Goal: Task Accomplishment & Management: Manage account settings

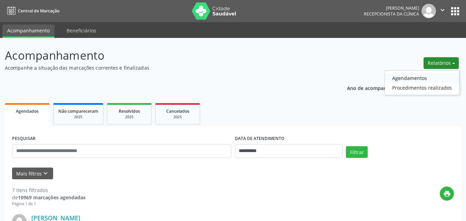
click at [412, 77] on link "Agendamentos" at bounding box center [422, 78] width 74 height 10
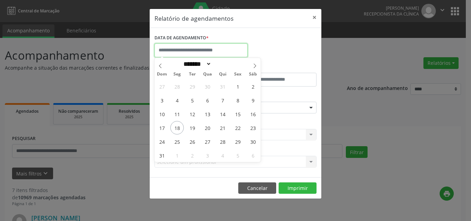
click at [200, 50] on input "text" at bounding box center [200, 50] width 93 height 14
click at [190, 129] on span "19" at bounding box center [191, 127] width 13 height 13
type input "**********"
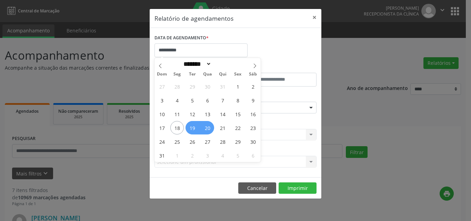
click at [202, 128] on span "20" at bounding box center [207, 127] width 13 height 13
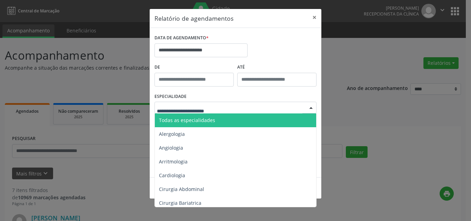
drag, startPoint x: 204, startPoint y: 108, endPoint x: 221, endPoint y: 119, distance: 20.4
click at [221, 119] on span "Todas as especialidades" at bounding box center [236, 120] width 162 height 14
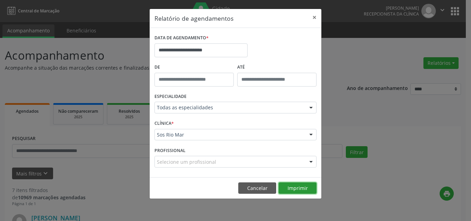
click at [308, 186] on button "Imprimir" at bounding box center [297, 188] width 38 height 12
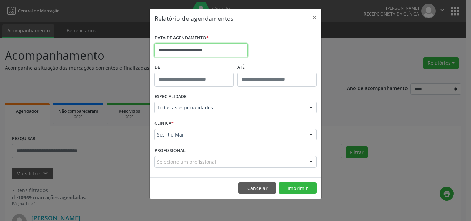
click at [197, 54] on body "**********" at bounding box center [235, 110] width 471 height 221
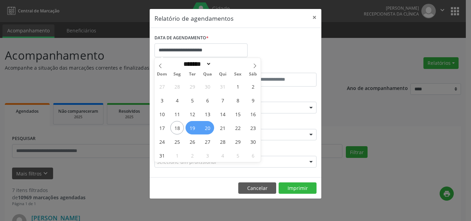
click at [270, 35] on div "**********" at bounding box center [235, 47] width 165 height 29
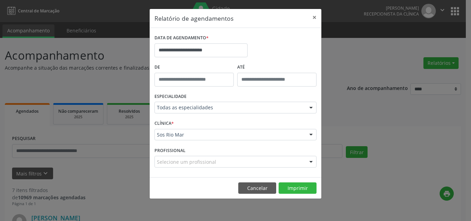
click at [364, 53] on div "**********" at bounding box center [235, 110] width 471 height 221
drag, startPoint x: 252, startPoint y: 183, endPoint x: 172, endPoint y: 161, distance: 83.0
click at [252, 183] on button "Cancelar" at bounding box center [257, 188] width 38 height 12
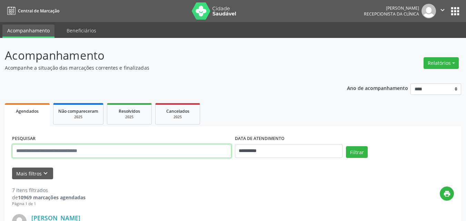
drag, startPoint x: 85, startPoint y: 152, endPoint x: 95, endPoint y: 156, distance: 11.3
click at [85, 152] on input "text" at bounding box center [121, 151] width 219 height 14
paste input "**********"
type input "**********"
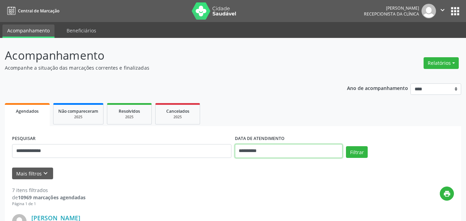
click at [309, 153] on input "**********" at bounding box center [289, 151] width 108 height 14
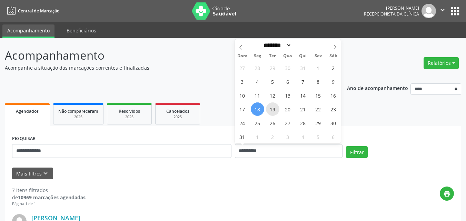
click at [272, 112] on span "19" at bounding box center [272, 108] width 13 height 13
type input "**********"
click at [283, 110] on span "20" at bounding box center [287, 108] width 13 height 13
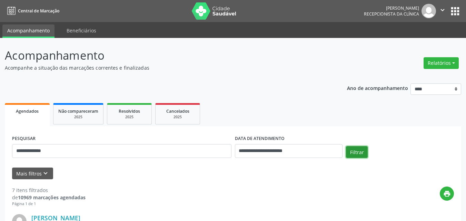
drag, startPoint x: 364, startPoint y: 157, endPoint x: 360, endPoint y: 155, distance: 4.9
click at [363, 157] on button "Filtrar" at bounding box center [357, 152] width 22 height 12
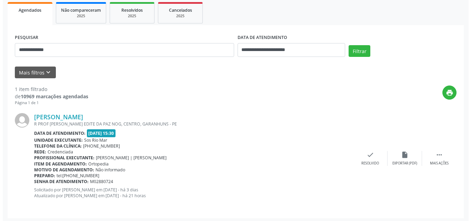
scroll to position [103, 0]
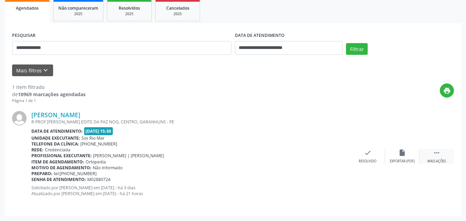
click at [431, 154] on div " Mais ações" at bounding box center [436, 156] width 34 height 15
click at [366, 159] on div "Cancelar" at bounding box center [367, 161] width 16 height 5
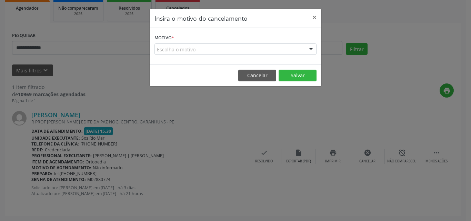
click at [248, 42] on form "Motivo * Escolha o motivo Outro Médico - Participação em eventos (ex: congresso…" at bounding box center [235, 44] width 162 height 22
click at [227, 50] on div "Escolha o motivo" at bounding box center [235, 49] width 162 height 12
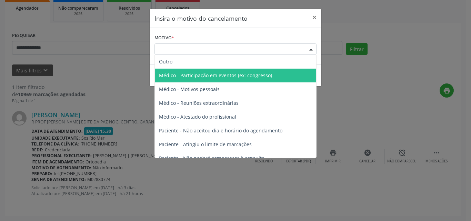
click at [224, 78] on span "Médico - Participação em eventos (ex: congresso)" at bounding box center [215, 75] width 113 height 7
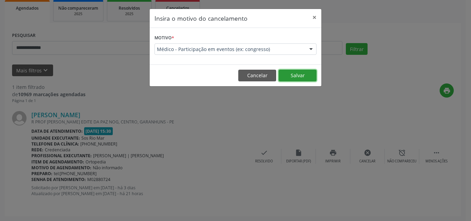
click at [297, 74] on button "Salvar" at bounding box center [297, 76] width 38 height 12
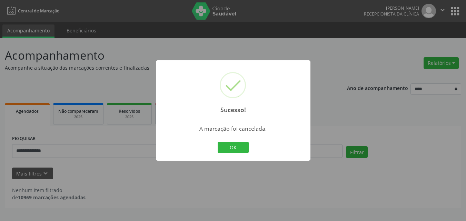
scroll to position [0, 0]
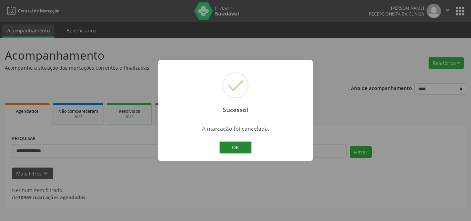
click at [234, 149] on button "OK" at bounding box center [235, 148] width 31 height 12
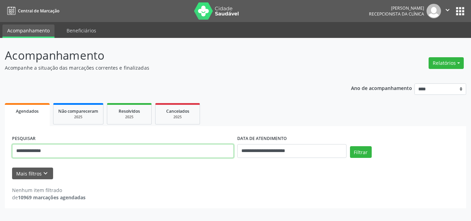
click at [88, 146] on input "**********" at bounding box center [123, 151] width 222 height 14
drag, startPoint x: 86, startPoint y: 148, endPoint x: 37, endPoint y: 155, distance: 50.3
click at [0, 152] on div "**********" at bounding box center [235, 129] width 471 height 183
paste input "text"
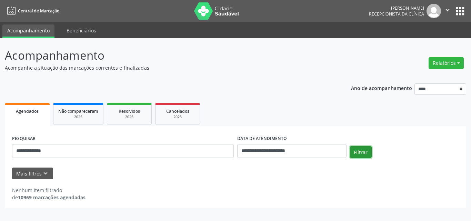
click at [363, 152] on button "Filtrar" at bounding box center [361, 152] width 22 height 12
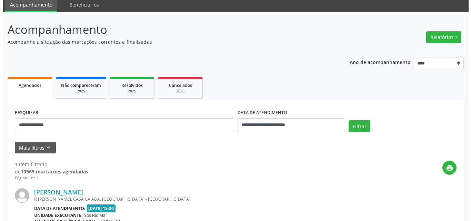
scroll to position [103, 0]
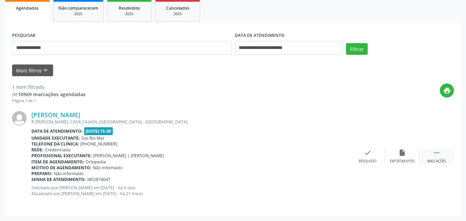
click at [430, 155] on div " Mais ações" at bounding box center [436, 156] width 34 height 15
click at [370, 151] on div "cancel Cancelar" at bounding box center [367, 156] width 34 height 15
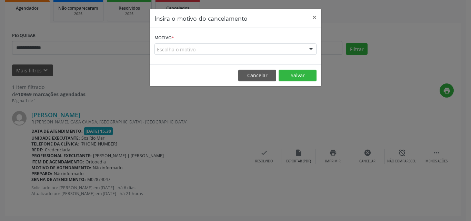
click at [200, 39] on form "Motivo * Escolha o motivo Outro Médico - Participação em eventos (ex: congresso…" at bounding box center [235, 44] width 162 height 22
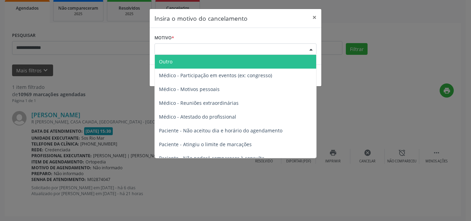
click at [202, 51] on div "Escolha o motivo" at bounding box center [235, 49] width 162 height 12
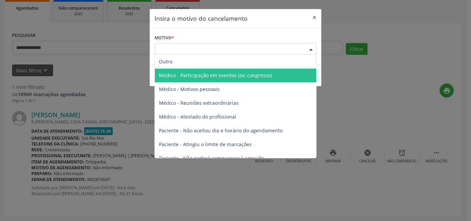
click at [217, 79] on span "Médico - Participação em eventos (ex: congresso)" at bounding box center [215, 75] width 113 height 7
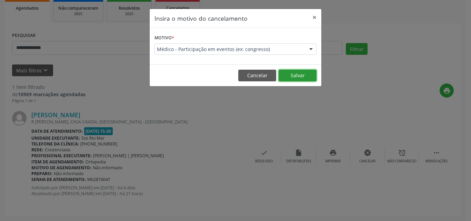
click at [285, 74] on button "Salvar" at bounding box center [297, 76] width 38 height 12
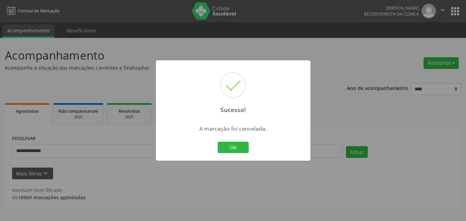
scroll to position [0, 0]
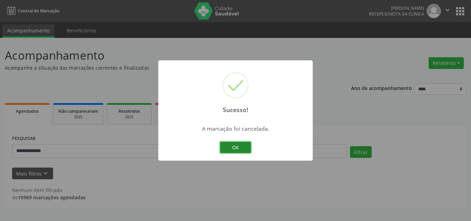
click at [229, 148] on button "OK" at bounding box center [235, 148] width 31 height 12
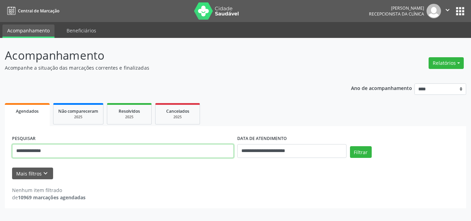
drag, startPoint x: 68, startPoint y: 150, endPoint x: 0, endPoint y: 167, distance: 70.4
click at [0, 167] on div "**********" at bounding box center [235, 129] width 471 height 183
paste input "text"
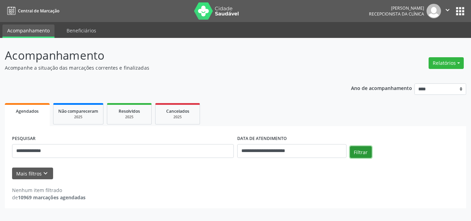
click at [363, 152] on button "Filtrar" at bounding box center [361, 152] width 22 height 12
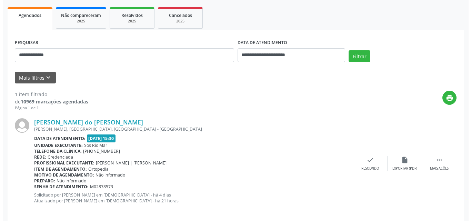
scroll to position [103, 0]
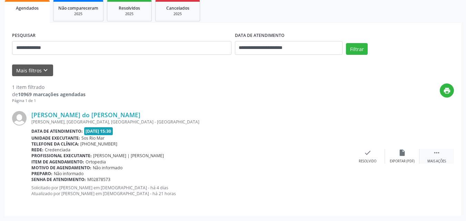
click at [428, 150] on div " Mais ações" at bounding box center [436, 156] width 34 height 15
click at [366, 154] on icon "cancel" at bounding box center [368, 153] width 8 height 8
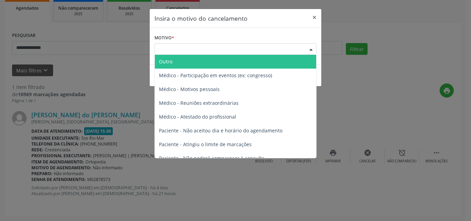
click at [222, 54] on div "Escolha o motivo" at bounding box center [235, 49] width 162 height 12
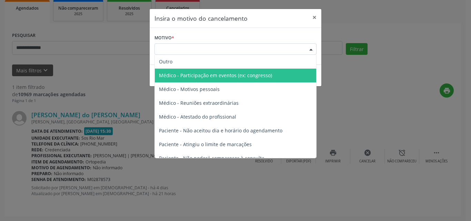
click at [219, 78] on span "Médico - Participação em eventos (ex: congresso)" at bounding box center [215, 75] width 113 height 7
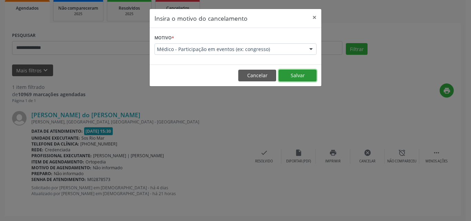
click at [300, 76] on button "Salvar" at bounding box center [297, 76] width 38 height 12
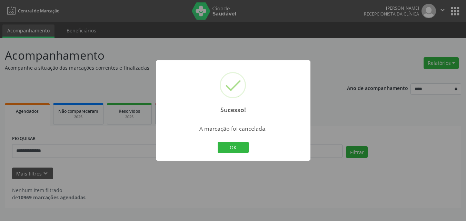
scroll to position [0, 0]
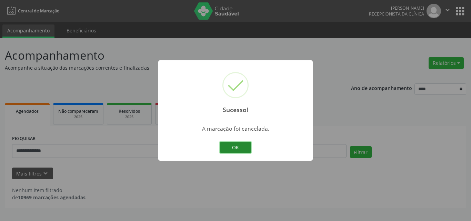
click at [238, 143] on button "OK" at bounding box center [235, 148] width 31 height 12
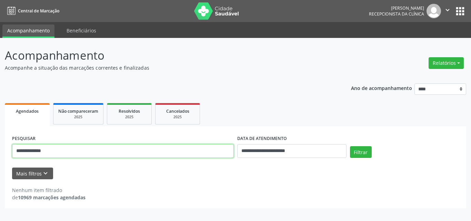
drag, startPoint x: 192, startPoint y: 149, endPoint x: 0, endPoint y: 126, distance: 193.6
click at [0, 126] on div "**********" at bounding box center [235, 129] width 471 height 183
paste input "text"
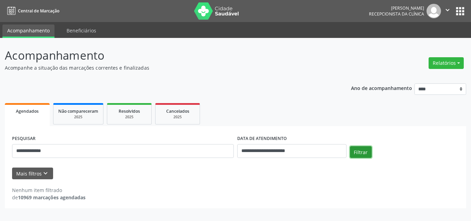
click at [362, 152] on button "Filtrar" at bounding box center [361, 152] width 22 height 12
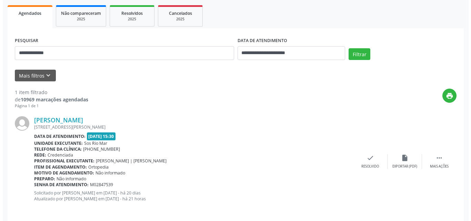
scroll to position [103, 0]
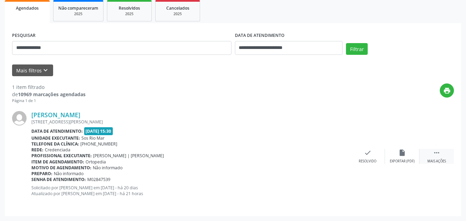
click at [431, 156] on div " Mais ações" at bounding box center [436, 156] width 34 height 15
click at [367, 150] on icon "cancel" at bounding box center [368, 153] width 8 height 8
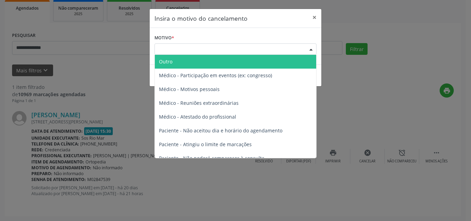
click at [233, 50] on div "Escolha o motivo" at bounding box center [235, 49] width 162 height 12
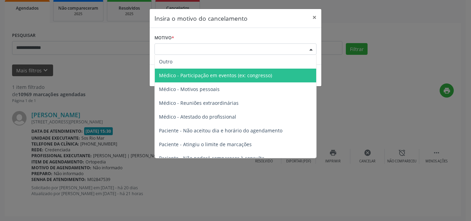
click at [232, 77] on span "Médico - Participação em eventos (ex: congresso)" at bounding box center [215, 75] width 113 height 7
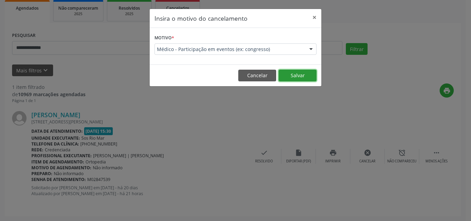
click at [298, 73] on button "Salvar" at bounding box center [297, 76] width 38 height 12
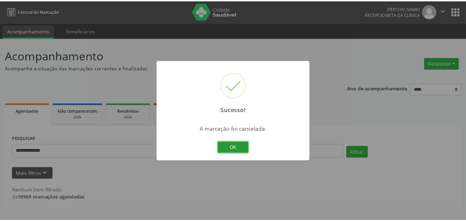
scroll to position [0, 0]
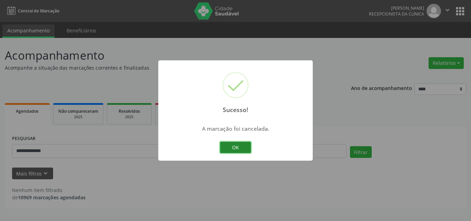
drag, startPoint x: 237, startPoint y: 147, endPoint x: 141, endPoint y: 145, distance: 96.5
click at [237, 147] on button "OK" at bounding box center [235, 148] width 31 height 12
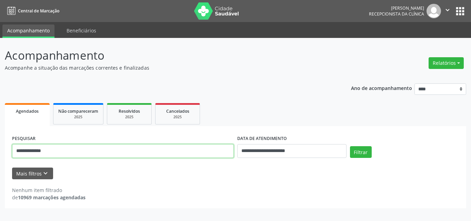
drag, startPoint x: 20, startPoint y: 154, endPoint x: 0, endPoint y: 154, distance: 20.3
click at [0, 154] on div "**********" at bounding box center [235, 129] width 471 height 183
paste input "text"
type input "**********"
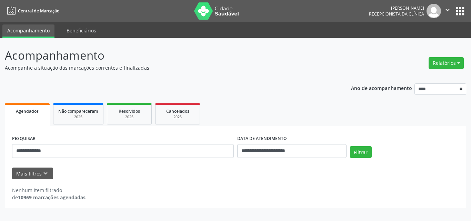
click at [372, 152] on div "Filtrar" at bounding box center [404, 154] width 113 height 17
click at [364, 151] on button "Filtrar" at bounding box center [361, 152] width 22 height 12
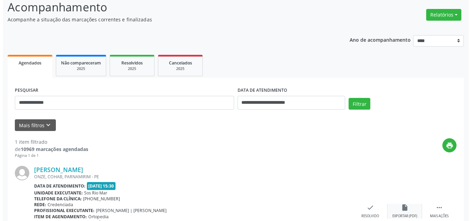
scroll to position [103, 0]
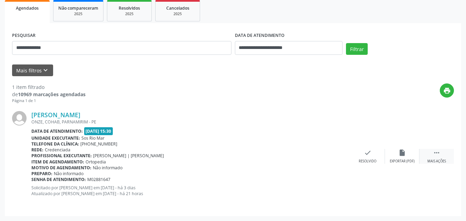
drag, startPoint x: 443, startPoint y: 152, endPoint x: 438, endPoint y: 152, distance: 4.5
click at [442, 152] on div " Mais ações" at bounding box center [436, 156] width 34 height 15
click at [368, 157] on div "cancel Cancelar" at bounding box center [367, 156] width 34 height 15
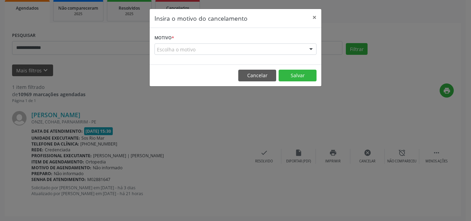
click at [239, 53] on div "Escolha o motivo" at bounding box center [235, 49] width 162 height 12
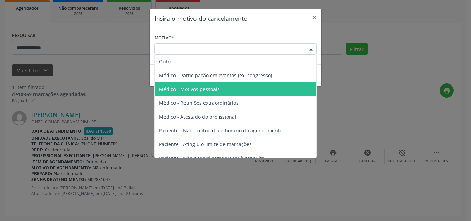
click at [230, 87] on span "Médico - Motivos pessoais" at bounding box center [235, 89] width 161 height 14
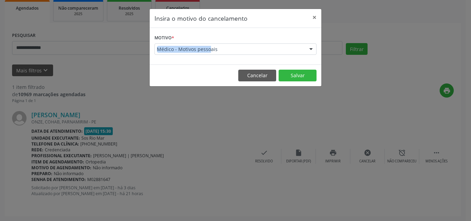
click at [208, 49] on div "Médico - Motivos pessoais" at bounding box center [235, 49] width 162 height 12
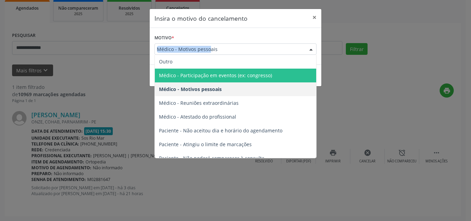
click at [234, 77] on span "Médico - Participação em eventos (ex: congresso)" at bounding box center [215, 75] width 113 height 7
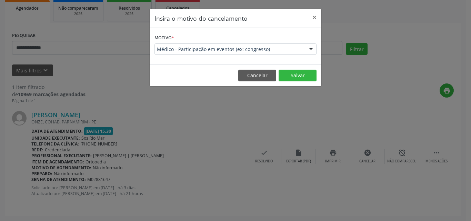
click at [303, 68] on footer "Cancelar Salvar" at bounding box center [236, 75] width 172 height 22
drag, startPoint x: 300, startPoint y: 76, endPoint x: 299, endPoint y: 72, distance: 3.8
click at [300, 76] on button "Salvar" at bounding box center [297, 76] width 38 height 12
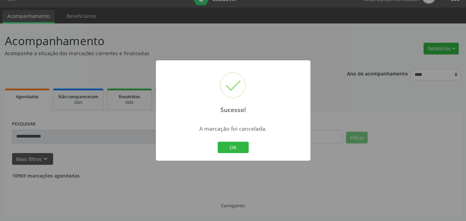
scroll to position [0, 0]
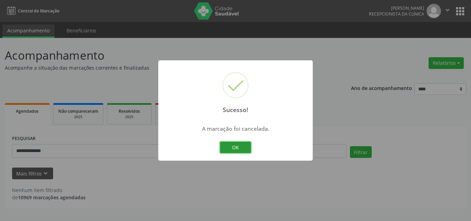
drag, startPoint x: 242, startPoint y: 146, endPoint x: 414, endPoint y: 91, distance: 180.7
click at [242, 146] on button "OK" at bounding box center [235, 148] width 31 height 12
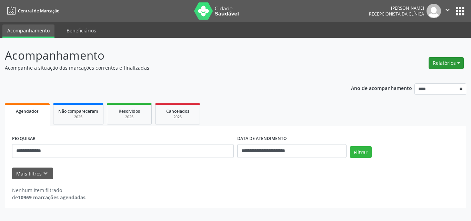
click at [454, 61] on button "Relatórios" at bounding box center [445, 63] width 35 height 12
click at [410, 80] on link "Agendamentos" at bounding box center [427, 78] width 74 height 10
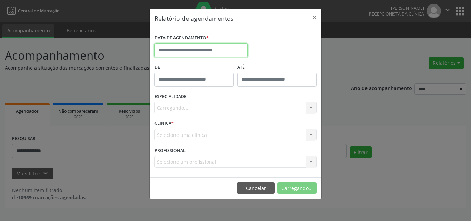
click at [207, 50] on input "text" at bounding box center [200, 50] width 93 height 14
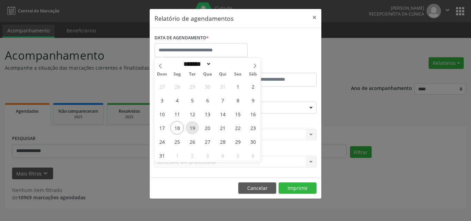
click at [191, 129] on span "19" at bounding box center [191, 127] width 13 height 13
type input "**********"
click at [205, 128] on span "20" at bounding box center [207, 127] width 13 height 13
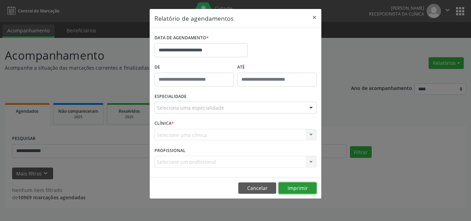
click at [296, 183] on button "Imprimir" at bounding box center [297, 188] width 38 height 12
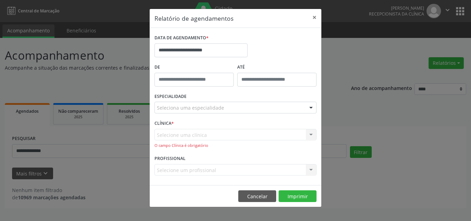
click at [296, 186] on footer "Cancelar Imprimir" at bounding box center [236, 196] width 172 height 22
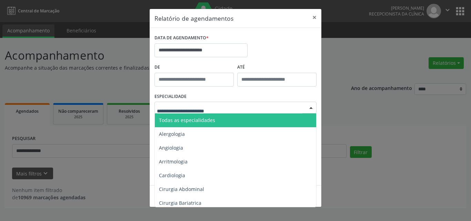
click at [189, 119] on span "Todas as especialidades" at bounding box center [187, 120] width 56 height 7
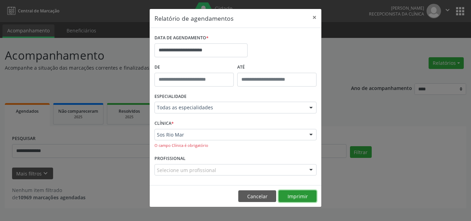
click at [296, 197] on button "Imprimir" at bounding box center [297, 196] width 38 height 12
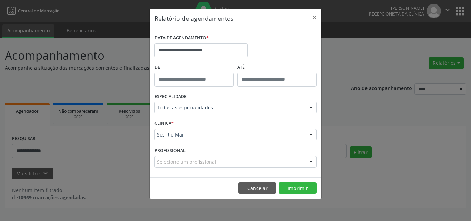
click at [249, 181] on footer "Cancelar Imprimir" at bounding box center [236, 188] width 172 height 22
drag, startPoint x: 255, startPoint y: 186, endPoint x: 247, endPoint y: 185, distance: 8.0
click at [255, 186] on button "Cancelar" at bounding box center [257, 188] width 38 height 12
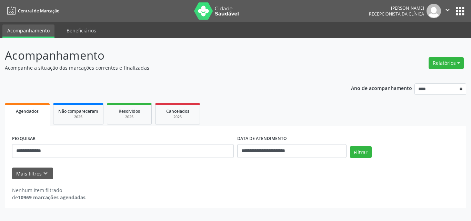
drag, startPoint x: 111, startPoint y: 136, endPoint x: 102, endPoint y: 148, distance: 15.0
click at [111, 136] on div "**********" at bounding box center [122, 147] width 225 height 29
click at [100, 158] on div "**********" at bounding box center [122, 147] width 225 height 29
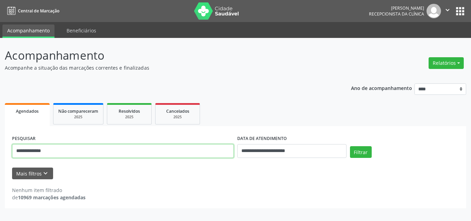
drag, startPoint x: 101, startPoint y: 151, endPoint x: 9, endPoint y: 135, distance: 93.4
click at [0, 133] on div "**********" at bounding box center [235, 129] width 471 height 183
paste input "text"
type input "**********"
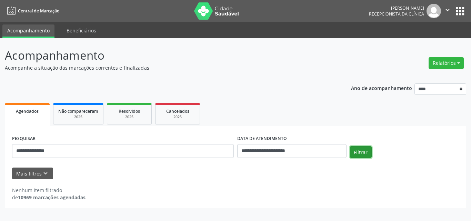
click at [363, 158] on div "Filtrar" at bounding box center [404, 154] width 113 height 17
click at [372, 148] on div "Filtrar" at bounding box center [404, 154] width 113 height 17
click at [355, 150] on button "Filtrar" at bounding box center [361, 152] width 22 height 12
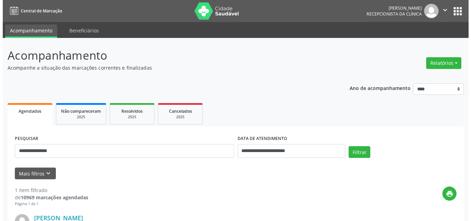
scroll to position [103, 0]
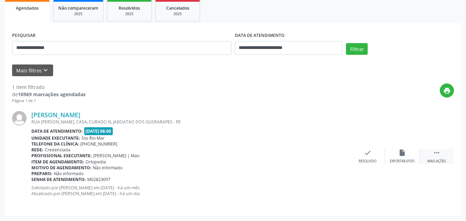
click at [431, 153] on div " Mais ações" at bounding box center [436, 156] width 34 height 15
click at [372, 151] on div "cancel Cancelar" at bounding box center [367, 156] width 34 height 15
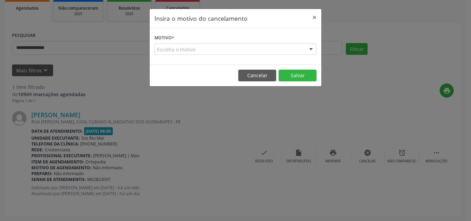
click at [255, 45] on div "Escolha o motivo" at bounding box center [235, 49] width 162 height 12
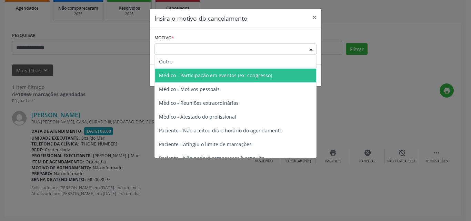
click at [243, 77] on span "Médico - Participação em eventos (ex: congresso)" at bounding box center [215, 75] width 113 height 7
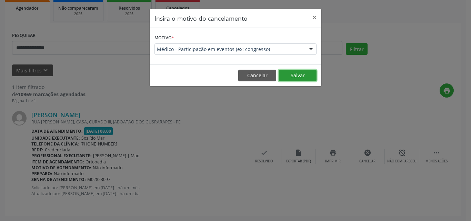
click at [294, 78] on button "Salvar" at bounding box center [297, 76] width 38 height 12
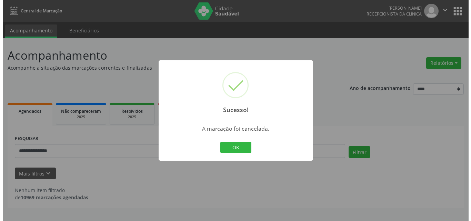
scroll to position [0, 0]
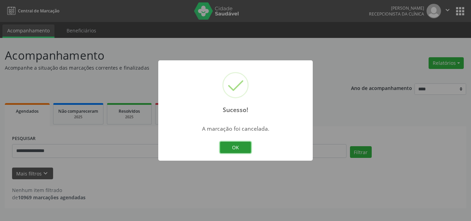
drag, startPoint x: 233, startPoint y: 151, endPoint x: 375, endPoint y: 84, distance: 157.6
click at [233, 150] on button "OK" at bounding box center [235, 148] width 31 height 12
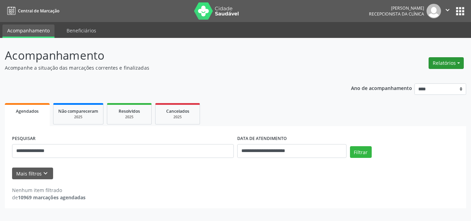
drag, startPoint x: 444, startPoint y: 61, endPoint x: 433, endPoint y: 65, distance: 11.8
click at [444, 61] on button "Relatórios" at bounding box center [445, 63] width 35 height 12
click at [405, 77] on link "Agendamentos" at bounding box center [427, 78] width 74 height 10
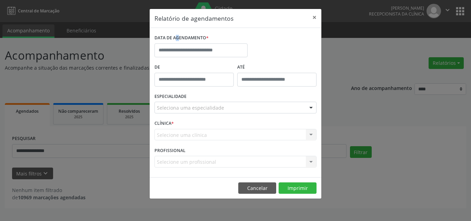
click at [171, 41] on label "DATA DE AGENDAMENTO *" at bounding box center [181, 38] width 54 height 11
click at [183, 53] on input "text" at bounding box center [200, 50] width 93 height 14
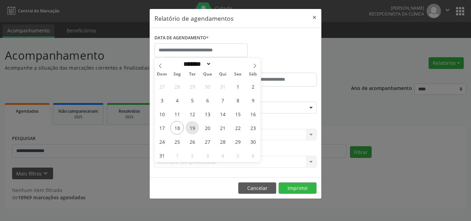
click at [190, 130] on span "19" at bounding box center [191, 127] width 13 height 13
type input "**********"
click at [207, 129] on span "20" at bounding box center [207, 127] width 13 height 13
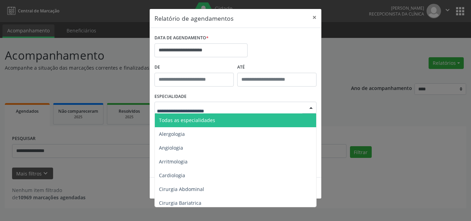
click at [247, 111] on div at bounding box center [235, 108] width 162 height 12
click at [253, 120] on span "Todas as especialidades" at bounding box center [236, 120] width 162 height 14
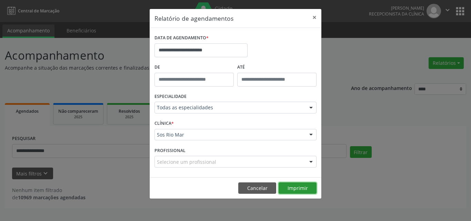
click at [296, 189] on button "Imprimir" at bounding box center [297, 188] width 38 height 12
